Goal: Find specific page/section: Find specific page/section

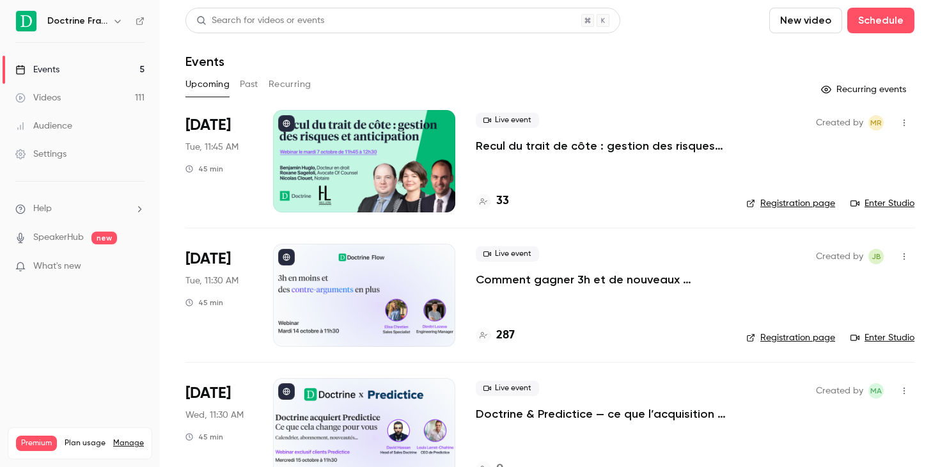
click at [388, 139] on div at bounding box center [364, 161] width 182 height 102
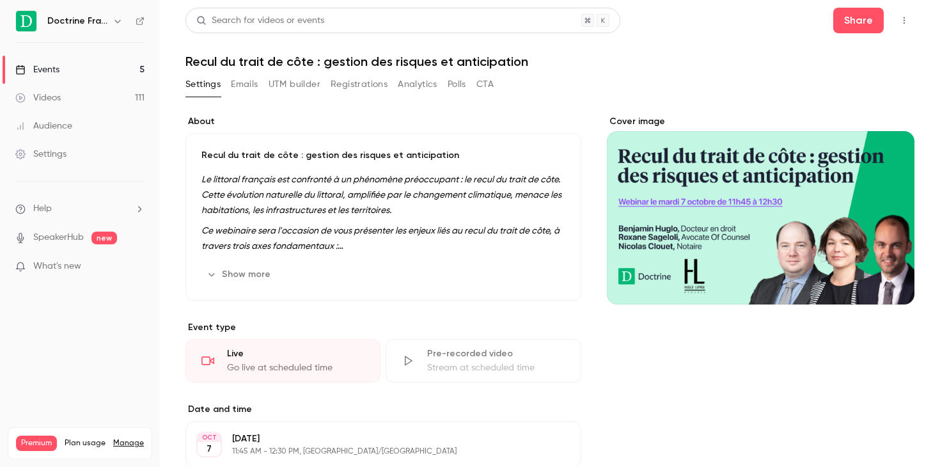
click at [264, 280] on button "Show more" at bounding box center [240, 274] width 77 height 20
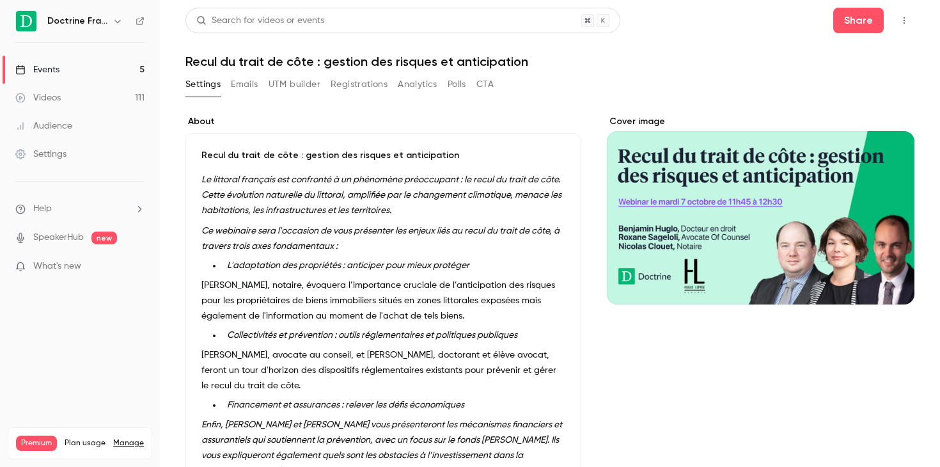
click at [634, 62] on h1 "Recul du trait de côte : gestion des risques et anticipation" at bounding box center [550, 61] width 729 height 15
click at [629, 94] on div "Settings Emails UTM builder Registrations Analytics Polls CTA" at bounding box center [550, 87] width 729 height 26
click at [104, 72] on link "Events 5" at bounding box center [80, 70] width 160 height 28
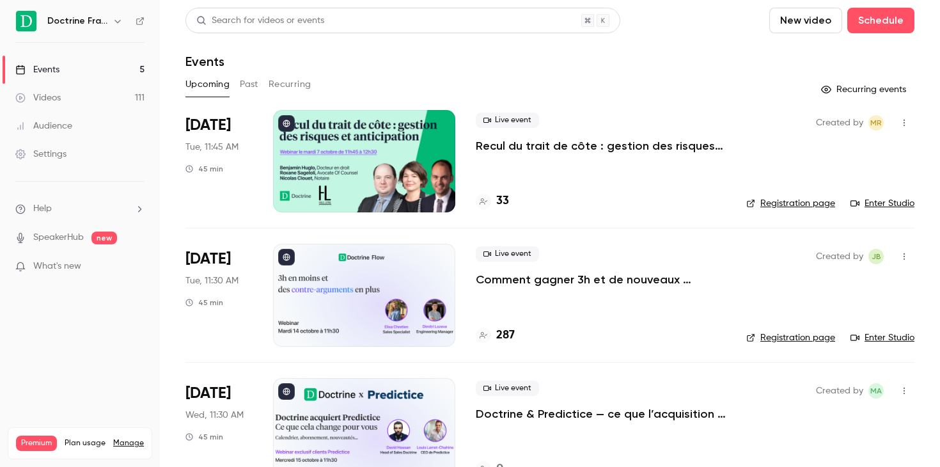
click at [521, 161] on div "Live event Recul du trait de côte : gestion des risques et anticipation 33" at bounding box center [601, 161] width 250 height 102
